Goal: Transaction & Acquisition: Purchase product/service

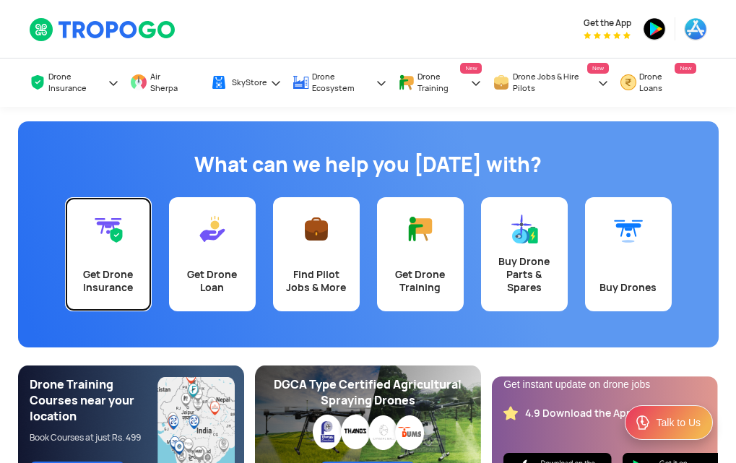
drag, startPoint x: 99, startPoint y: 254, endPoint x: 139, endPoint y: 269, distance: 42.9
click at [99, 255] on link "Get Drone Insurance" at bounding box center [108, 254] width 87 height 114
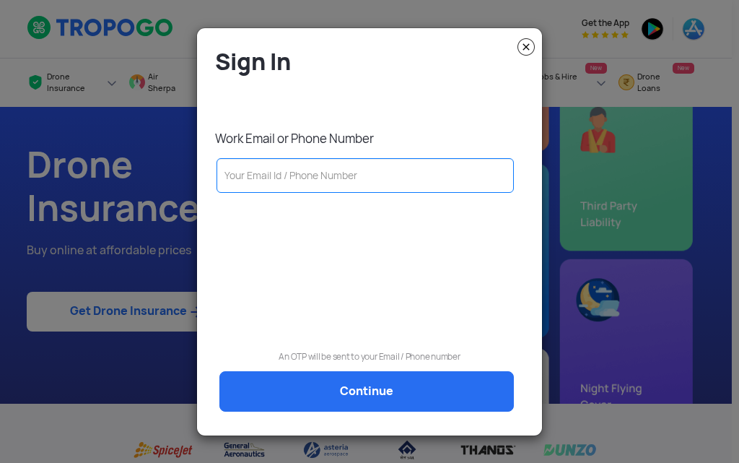
click at [269, 173] on input "text" at bounding box center [365, 175] width 297 height 35
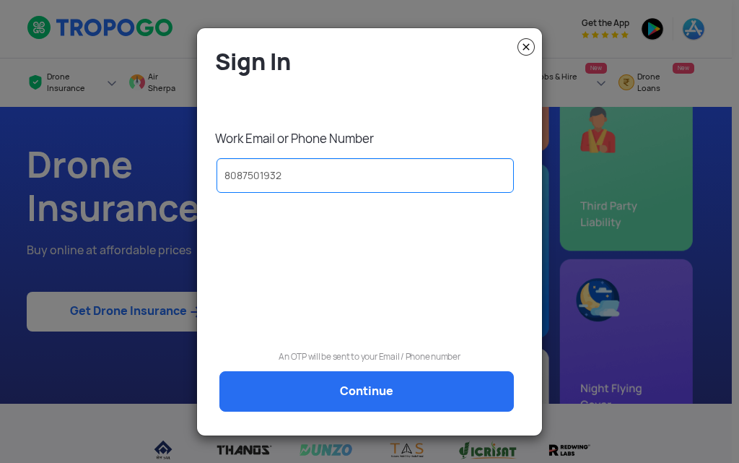
type input "8087501932"
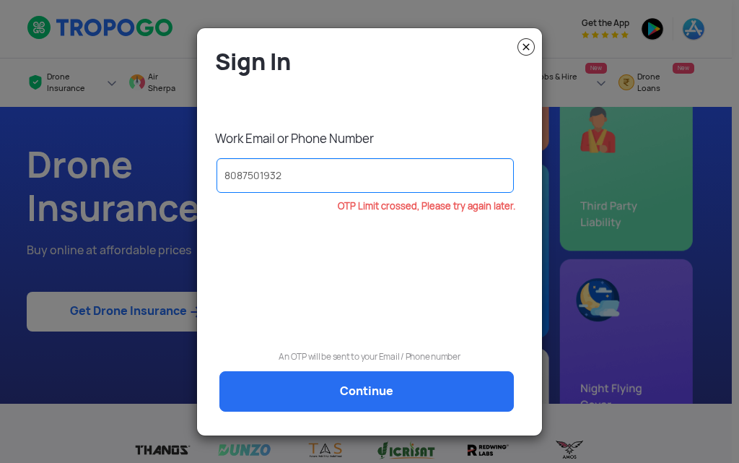
click at [523, 45] on img at bounding box center [526, 46] width 17 height 17
